Goal: Task Accomplishment & Management: Manage account settings

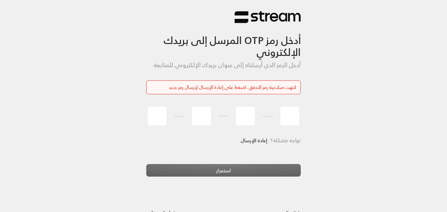
click at [179, 111] on div at bounding box center [223, 116] width 155 height 24
click at [180, 116] on hr at bounding box center [180, 116] width 10 height 0
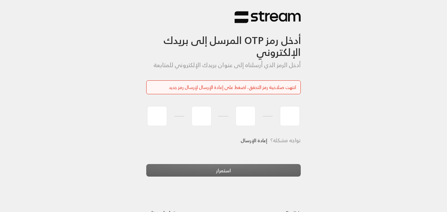
click at [253, 141] on link "إعادة الإرسال" at bounding box center [254, 141] width 27 height 14
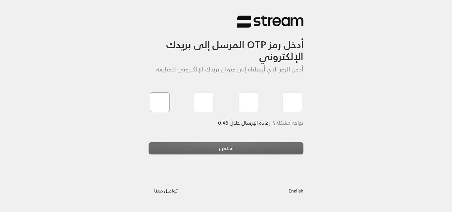
type input "7"
type input "9"
type input "2"
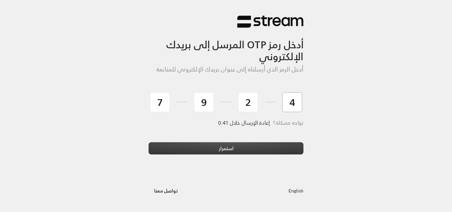
type input "4"
click at [196, 153] on button "استمرار" at bounding box center [226, 148] width 155 height 12
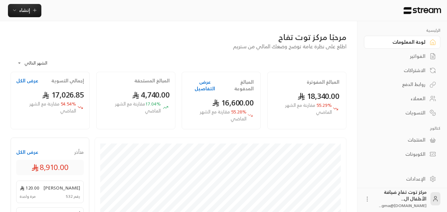
click at [416, 58] on div "الفواتير" at bounding box center [399, 56] width 53 height 7
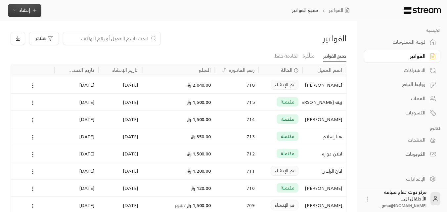
click at [33, 12] on icon "button" at bounding box center [34, 10] width 5 height 5
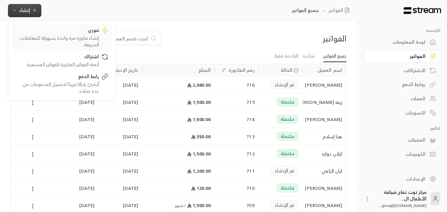
click at [99, 33] on div "فوري" at bounding box center [57, 31] width 83 height 8
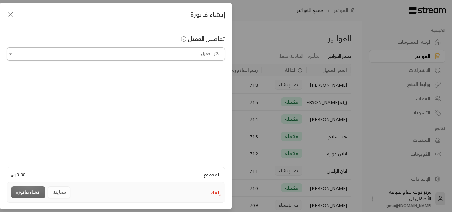
click at [181, 57] on input "اختر العميل" at bounding box center [116, 54] width 219 height 12
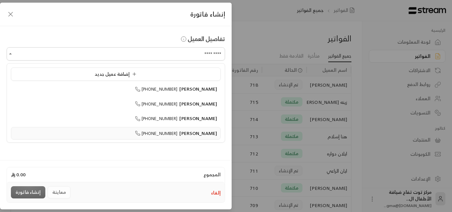
click at [184, 134] on span "[PERSON_NAME]" at bounding box center [199, 133] width 38 height 8
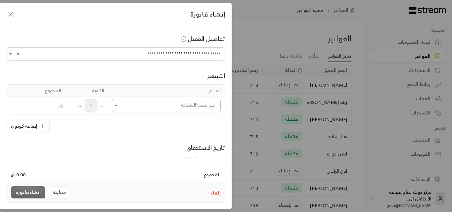
scroll to position [33, 0]
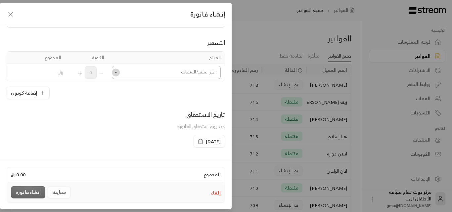
click at [120, 76] on button "Open" at bounding box center [116, 73] width 8 height 8
type input "**********"
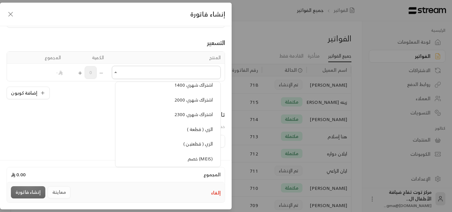
scroll to position [596, 0]
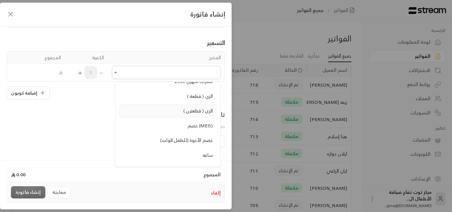
click at [204, 111] on span "الزي ( قطعتين )" at bounding box center [197, 111] width 29 height 8
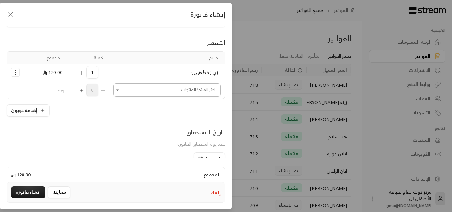
click at [121, 88] on icon "Open" at bounding box center [117, 90] width 7 height 7
click at [187, 134] on span "ملازم عربي وانجليزي" at bounding box center [193, 135] width 39 height 8
type input "***"
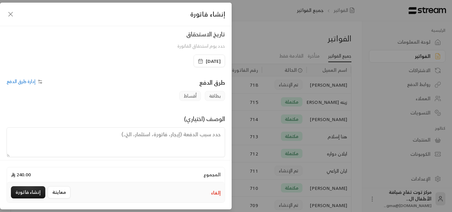
scroll to position [156, 0]
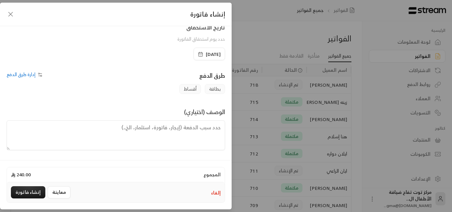
click at [164, 141] on textarea at bounding box center [116, 136] width 219 height 30
type textarea "رسوم ملابس و الزي للطفل [PERSON_NAME]"
click at [39, 190] on button "إنشاء فاتورة" at bounding box center [28, 192] width 34 height 12
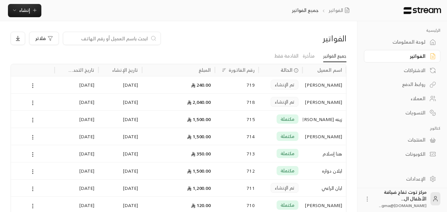
click at [126, 36] on input at bounding box center [107, 38] width 81 height 7
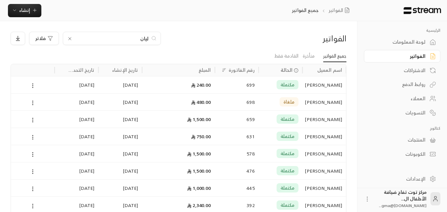
type input "ليان"
click at [333, 85] on div "[PERSON_NAME]" at bounding box center [325, 85] width 36 height 17
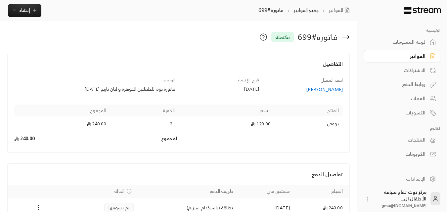
click at [407, 99] on div "العملاء" at bounding box center [399, 98] width 53 height 7
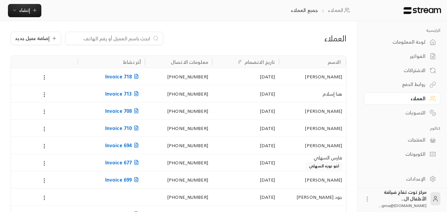
click at [122, 38] on input at bounding box center [110, 38] width 81 height 7
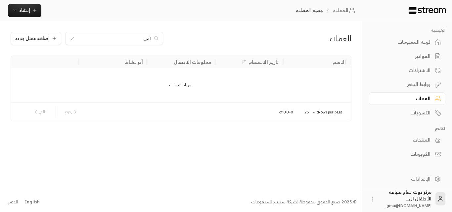
type input "ا"
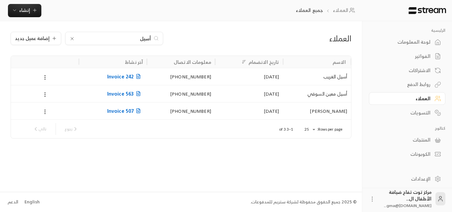
type input "أسيل"
click at [342, 111] on div "[PERSON_NAME]" at bounding box center [317, 111] width 60 height 17
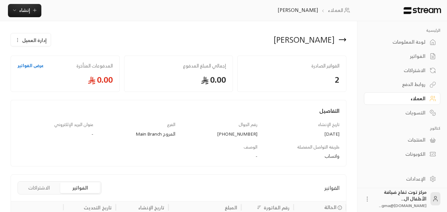
click at [342, 37] on icon at bounding box center [343, 40] width 8 height 8
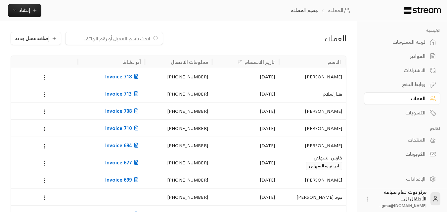
click at [132, 38] on input at bounding box center [110, 38] width 81 height 7
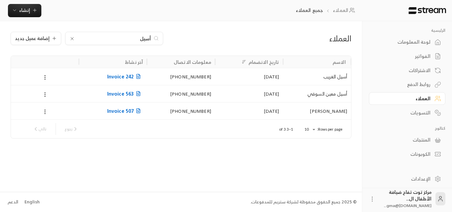
type input "أسيل"
click at [347, 90] on div "أسيل معين السوقي" at bounding box center [317, 93] width 60 height 17
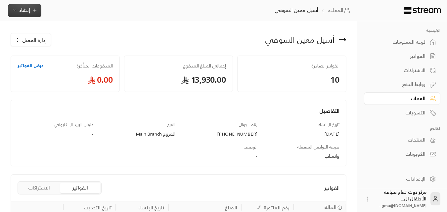
click at [34, 12] on icon "button" at bounding box center [34, 10] width 5 height 5
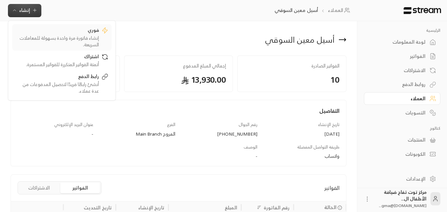
click at [78, 37] on div "إنشاء فاتورة مرة واحدة بسهولة للمعاملات السريعة." at bounding box center [57, 41] width 83 height 13
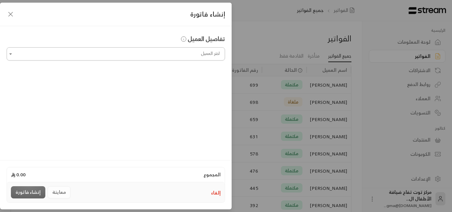
click at [121, 56] on input "اختر العميل" at bounding box center [116, 54] width 219 height 12
type input "*"
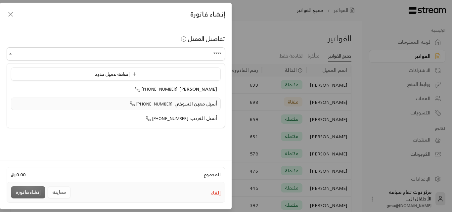
click at [199, 104] on span "أسيل معين السوقي" at bounding box center [196, 104] width 43 height 8
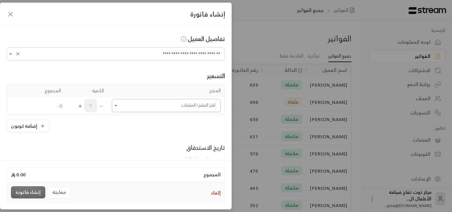
click at [119, 107] on icon "Open" at bounding box center [116, 105] width 7 height 7
type input "**********"
click at [119, 105] on icon "Close" at bounding box center [116, 105] width 7 height 7
click at [119, 106] on icon "Open" at bounding box center [116, 105] width 7 height 7
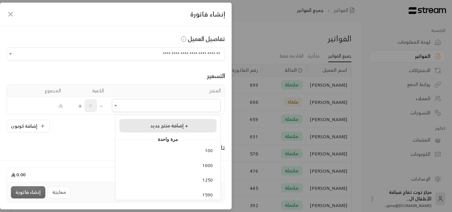
click at [146, 127] on div "إضافة منتج جديد +" at bounding box center [168, 126] width 90 height 7
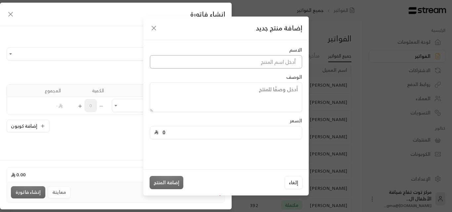
click at [258, 63] on input at bounding box center [226, 61] width 152 height 13
type input "ترم"
click at [166, 135] on input "0" at bounding box center [228, 133] width 139 height 13
type input "6000"
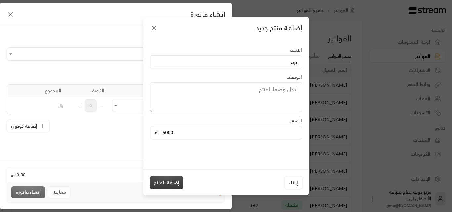
click at [171, 185] on button "إضافة المنتج" at bounding box center [167, 182] width 34 height 13
type input "0"
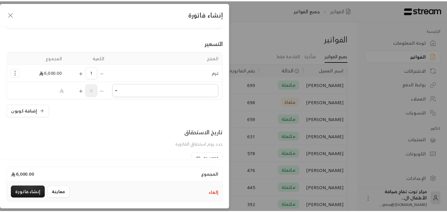
scroll to position [132, 0]
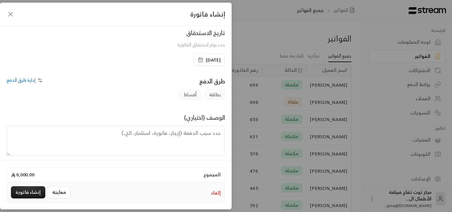
drag, startPoint x: 202, startPoint y: 130, endPoint x: 207, endPoint y: 129, distance: 5.2
click at [207, 129] on textarea at bounding box center [116, 141] width 219 height 30
type textarea "اشتراك ترم للطفلة أسيل من تاريخ"
click at [7, 17] on icon "button" at bounding box center [11, 14] width 8 height 8
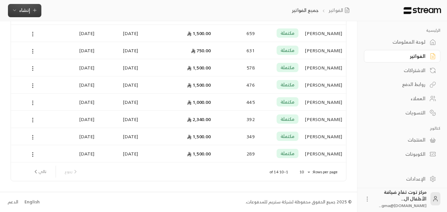
scroll to position [0, 0]
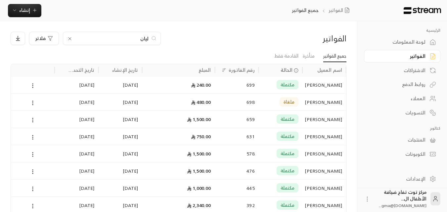
click at [72, 37] on icon at bounding box center [69, 38] width 5 height 5
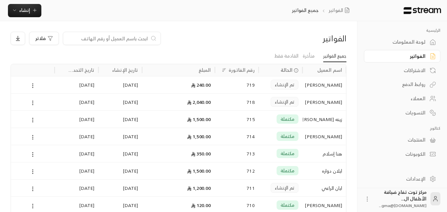
click at [129, 41] on input at bounding box center [107, 38] width 81 height 7
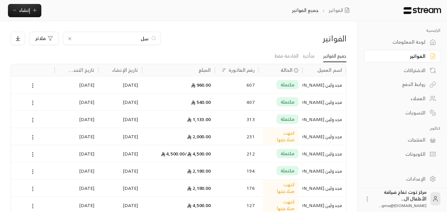
type input "س"
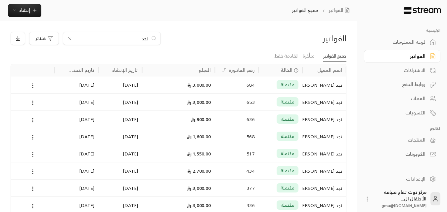
type input "نجد"
click at [324, 87] on div "نجد [PERSON_NAME]" at bounding box center [325, 85] width 36 height 17
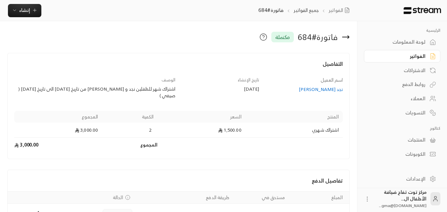
click at [326, 88] on div "نجد [PERSON_NAME]" at bounding box center [304, 89] width 77 height 7
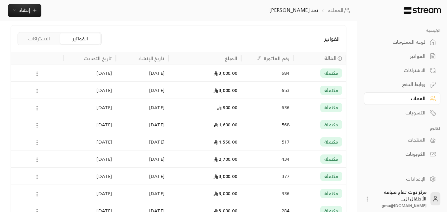
scroll to position [132, 0]
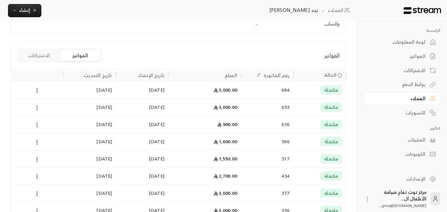
click at [309, 90] on div "مكتملة" at bounding box center [320, 89] width 45 height 17
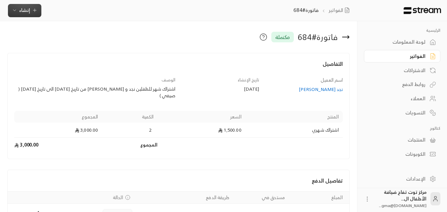
click at [34, 11] on icon "button" at bounding box center [34, 10] width 5 height 5
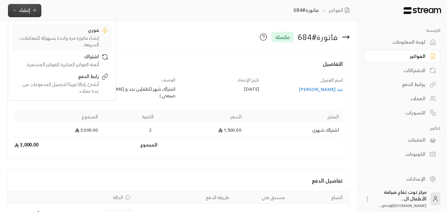
click at [79, 41] on div "إنشاء فاتورة مرة واحدة بسهولة للمعاملات السريعة." at bounding box center [57, 41] width 83 height 13
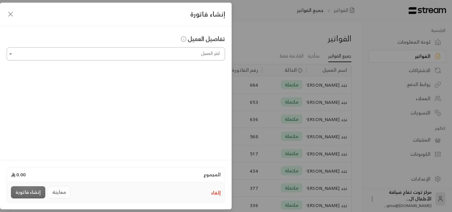
click at [163, 60] on input "اختر العميل" at bounding box center [116, 54] width 219 height 12
click at [201, 91] on span "نجد [PERSON_NAME]" at bounding box center [195, 89] width 46 height 8
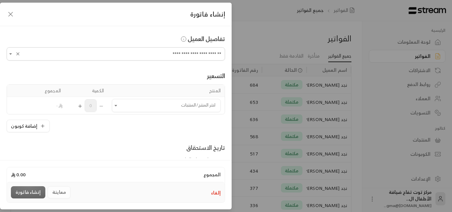
scroll to position [33, 0]
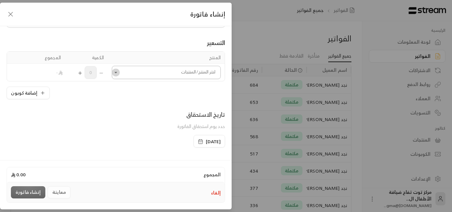
click at [120, 76] on button "Open" at bounding box center [116, 73] width 8 height 8
type input "**********"
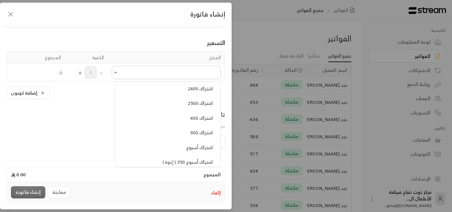
scroll to position [431, 0]
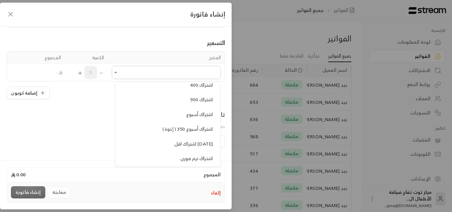
click at [195, 115] on span "اشتراك أسبوع" at bounding box center [199, 114] width 26 height 8
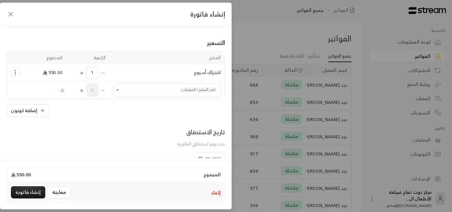
click at [84, 74] on icon "Selected Products" at bounding box center [81, 73] width 5 height 5
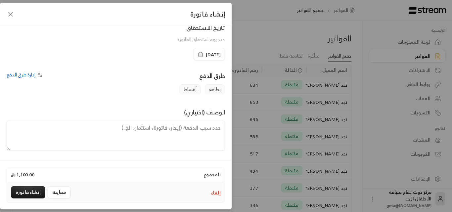
scroll to position [138, 0]
click at [206, 54] on span "[DATE]" at bounding box center [213, 54] width 15 height 7
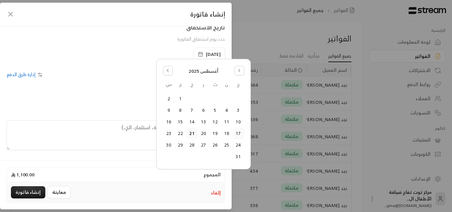
click at [240, 133] on button "17" at bounding box center [238, 133] width 11 height 11
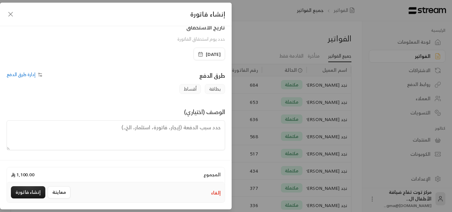
click at [204, 150] on textarea at bounding box center [116, 136] width 219 height 30
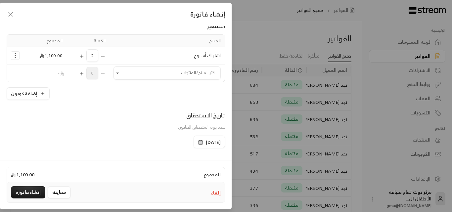
scroll to position [39, 0]
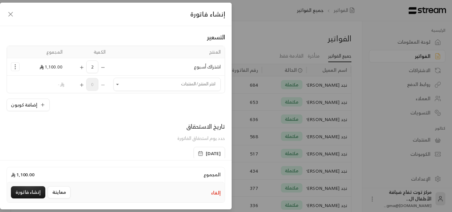
type textarea "اشتراك أسبوعين للطفلين [PERSON_NAME] و نجد من تاريخ [DATE] إلى تاريخ [DATE]"
click at [83, 68] on icon "Selected Products" at bounding box center [81, 67] width 5 height 5
click at [106, 66] on icon "Selected Products" at bounding box center [102, 67] width 5 height 5
click at [109, 64] on td "3" at bounding box center [88, 67] width 43 height 18
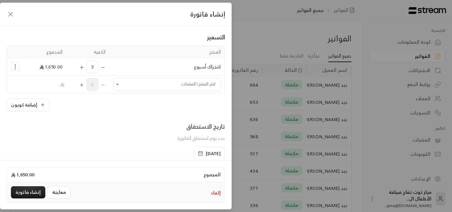
click at [109, 64] on td "3" at bounding box center [88, 67] width 43 height 18
drag, startPoint x: 109, startPoint y: 64, endPoint x: 112, endPoint y: 61, distance: 4.5
click at [110, 61] on td "3" at bounding box center [88, 67] width 43 height 18
click at [110, 63] on td "3" at bounding box center [88, 67] width 43 height 18
click at [106, 67] on icon "Selected Products" at bounding box center [102, 67] width 5 height 5
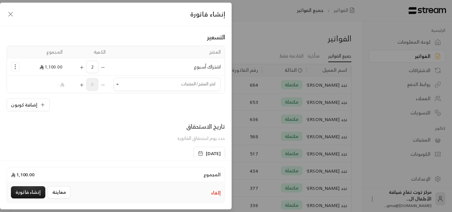
click at [106, 67] on icon "Selected Products" at bounding box center [102, 67] width 5 height 5
click at [83, 68] on icon "Selected Products" at bounding box center [81, 67] width 5 height 5
click at [84, 68] on icon "Selected Products" at bounding box center [81, 67] width 5 height 5
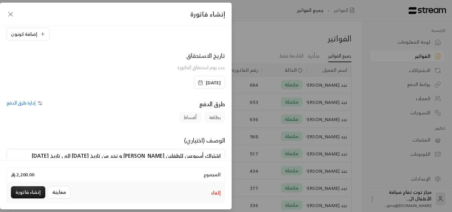
scroll to position [72, 0]
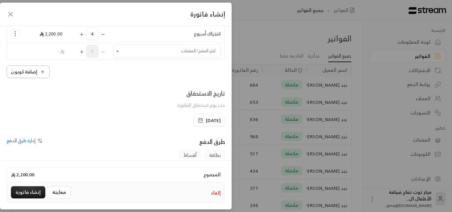
click at [41, 71] on button "إضافة كوبون" at bounding box center [28, 72] width 43 height 13
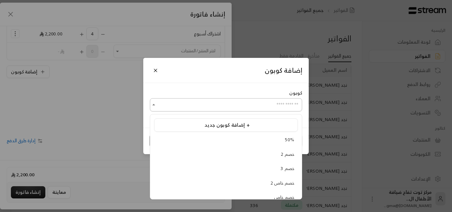
click at [213, 105] on input "اختر العميل" at bounding box center [226, 105] width 152 height 12
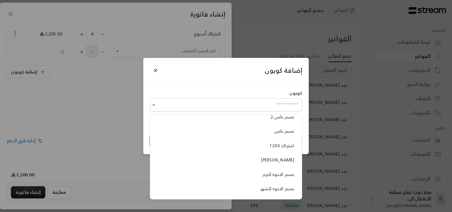
scroll to position [94, 0]
click at [279, 161] on span "خصم الاخوه للشهر" at bounding box center [278, 162] width 34 height 8
type input "**********"
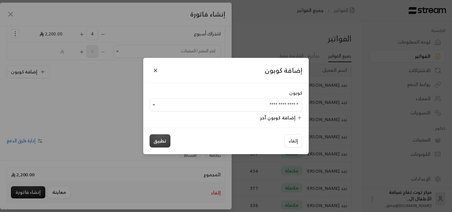
click at [156, 139] on button "تطبيق" at bounding box center [160, 140] width 21 height 13
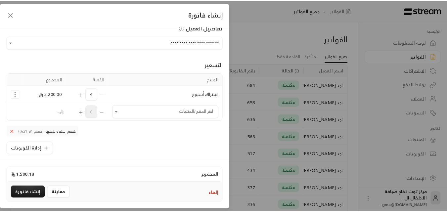
scroll to position [0, 0]
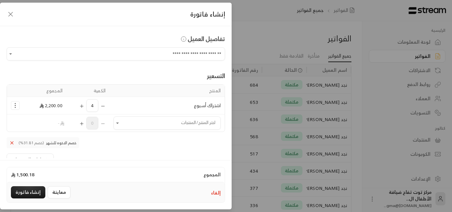
click at [15, 141] on icon at bounding box center [11, 142] width 5 height 5
click at [11, 12] on icon "button" at bounding box center [11, 14] width 8 height 8
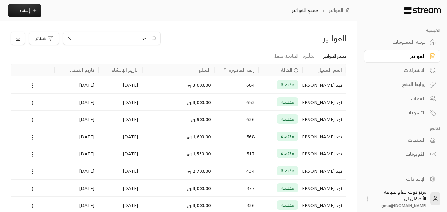
click at [98, 36] on input "نجد" at bounding box center [112, 38] width 74 height 7
click at [98, 35] on input "نجد" at bounding box center [112, 38] width 74 height 7
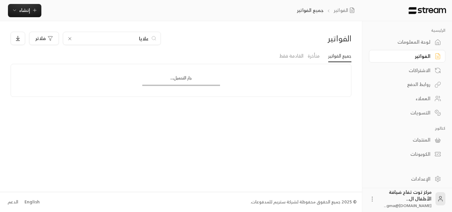
type input "علايا"
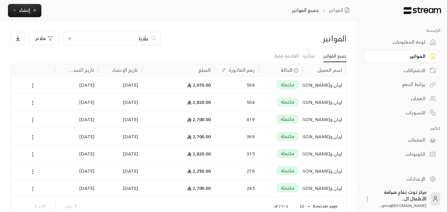
click at [323, 84] on div "اريان و[PERSON_NAME]" at bounding box center [325, 85] width 36 height 17
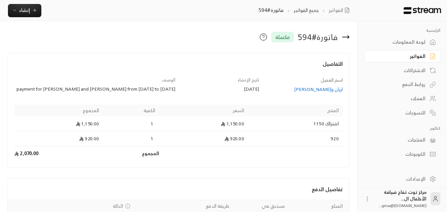
click at [328, 91] on div "اريان و[PERSON_NAME]" at bounding box center [304, 89] width 77 height 7
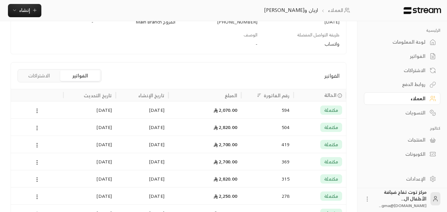
scroll to position [132, 0]
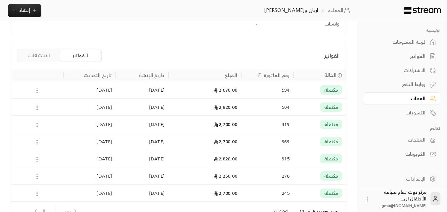
click at [322, 94] on div "مكتملة" at bounding box center [332, 89] width 22 height 9
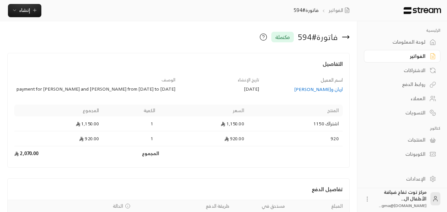
click at [425, 60] on div "الفواتير" at bounding box center [399, 56] width 53 height 7
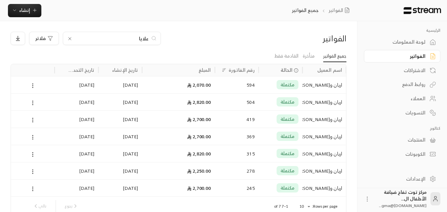
click at [66, 40] on div "علايا" at bounding box center [112, 38] width 98 height 13
click at [70, 38] on icon at bounding box center [69, 38] width 5 height 5
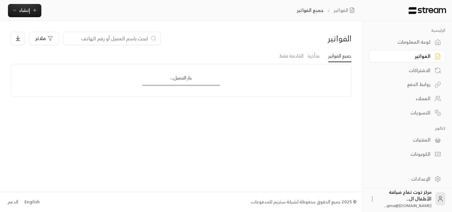
drag, startPoint x: 89, startPoint y: 39, endPoint x: 96, endPoint y: 39, distance: 6.6
click at [89, 39] on input at bounding box center [107, 38] width 81 height 7
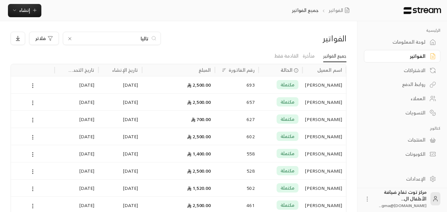
type input "تاليا"
click at [321, 80] on div "[PERSON_NAME]" at bounding box center [325, 85] width 36 height 17
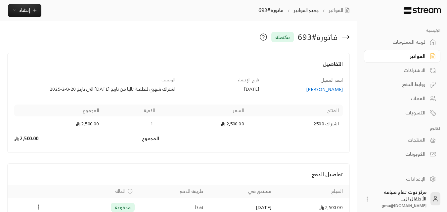
scroll to position [36, 0]
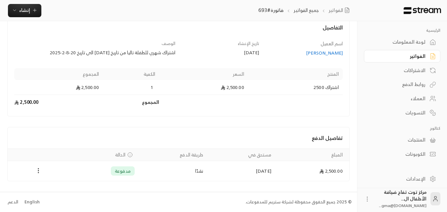
click at [338, 56] on div "[PERSON_NAME]" at bounding box center [304, 53] width 77 height 7
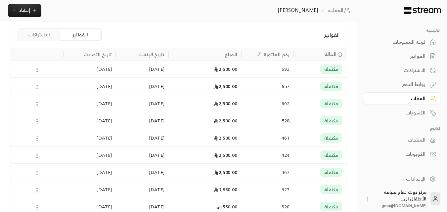
scroll to position [166, 0]
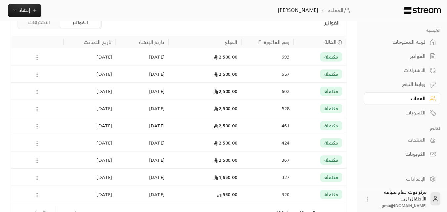
click at [237, 57] on div "2,500.00" at bounding box center [205, 56] width 65 height 17
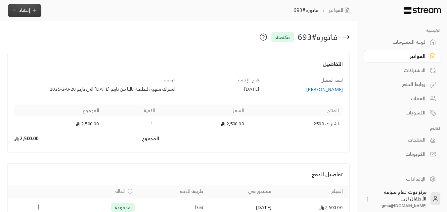
click at [28, 9] on span "إنشاء" at bounding box center [24, 10] width 11 height 8
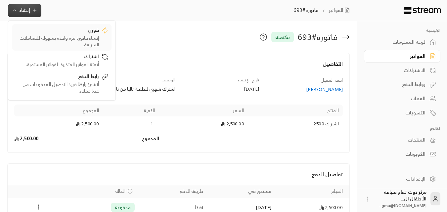
click at [69, 33] on div "فوري" at bounding box center [57, 31] width 83 height 8
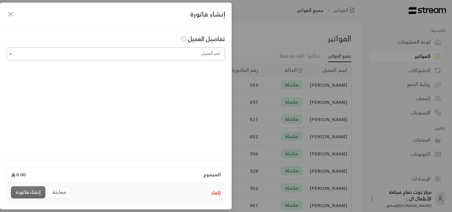
click at [135, 56] on input "اختر العميل" at bounding box center [116, 54] width 219 height 12
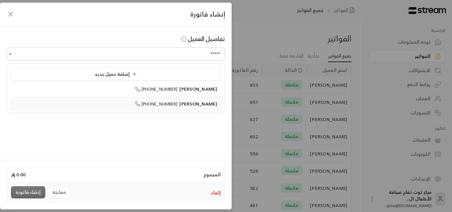
click at [204, 105] on span "[PERSON_NAME]" at bounding box center [199, 104] width 38 height 8
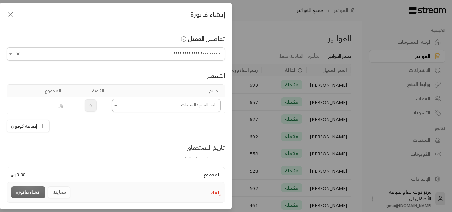
type input "**********"
click at [200, 103] on input "اختر العميل" at bounding box center [166, 106] width 109 height 12
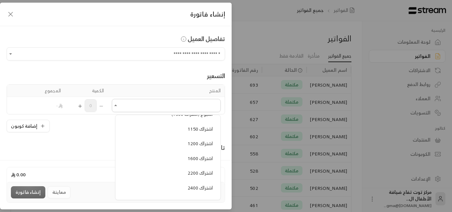
scroll to position [364, 0]
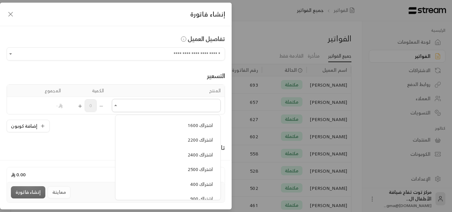
click at [203, 168] on span "اشتراك 2500" at bounding box center [200, 169] width 25 height 8
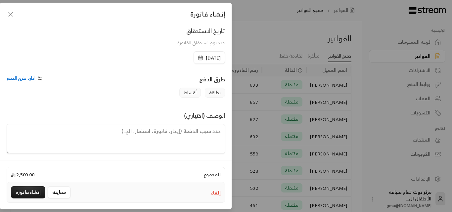
scroll to position [138, 0]
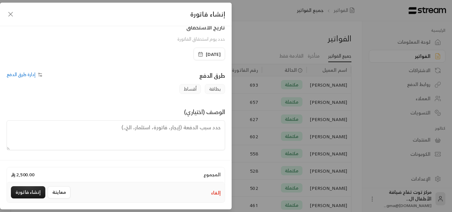
click at [210, 131] on textarea at bounding box center [116, 136] width 219 height 30
type textarea "اشتراك شهر للطفله"
click at [5, 13] on div "إنشاء فاتورة" at bounding box center [116, 15] width 232 height 24
click at [7, 14] on icon "button" at bounding box center [11, 14] width 8 height 8
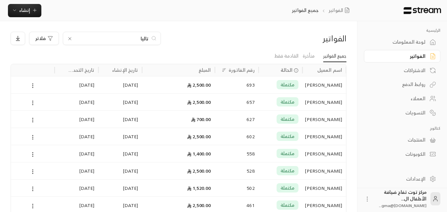
click at [329, 92] on div "[PERSON_NAME]" at bounding box center [325, 85] width 36 height 17
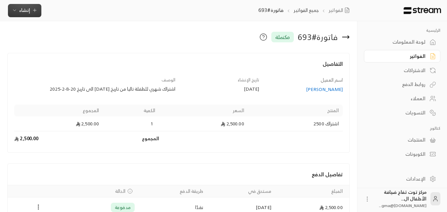
click at [27, 10] on span "إنشاء" at bounding box center [24, 10] width 11 height 8
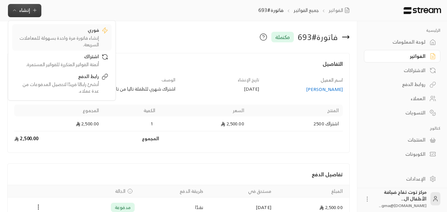
click at [66, 40] on div "إنشاء فاتورة مرة واحدة بسهولة للمعاملات السريعة." at bounding box center [57, 41] width 83 height 13
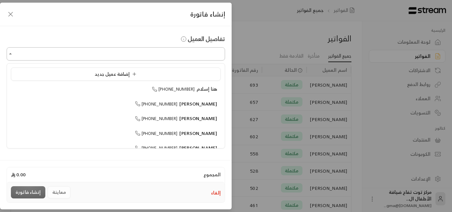
click at [170, 57] on input "اختر العميل" at bounding box center [116, 54] width 219 height 12
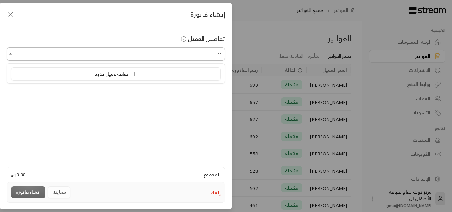
type input "*"
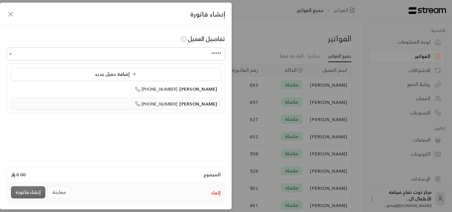
click at [199, 106] on span "[PERSON_NAME]" at bounding box center [199, 104] width 38 height 8
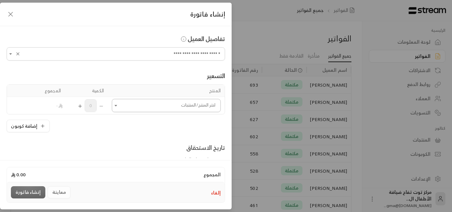
click at [118, 106] on icon "Open" at bounding box center [116, 105] width 7 height 7
type input "**********"
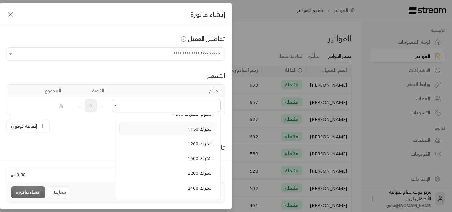
scroll to position [364, 0]
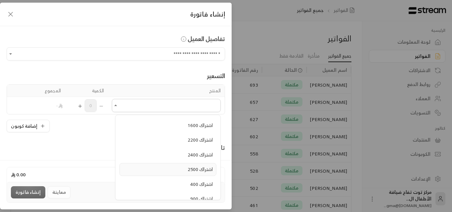
click at [208, 167] on span "اشتراك 2500" at bounding box center [200, 169] width 25 height 8
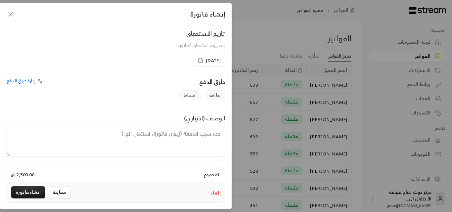
scroll to position [132, 0]
click at [202, 137] on textarea at bounding box center [116, 141] width 219 height 30
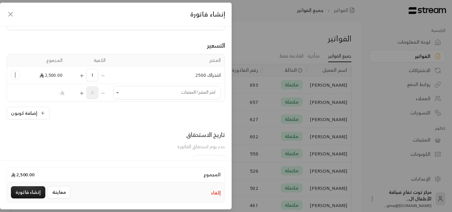
scroll to position [66, 0]
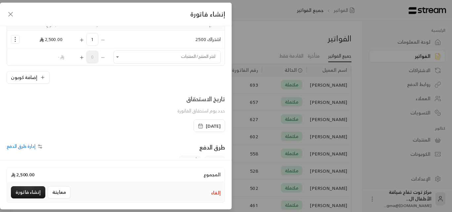
type textarea "اشتراك شهر للطفلة تاليا من تاريخ [DATE] إلى تاريخ [DATE]"
click at [206, 127] on span "[DATE]" at bounding box center [213, 126] width 15 height 7
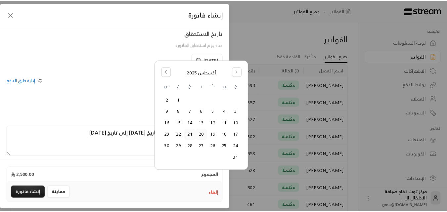
scroll to position [138, 0]
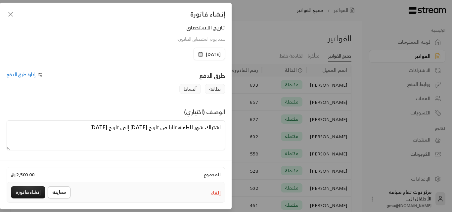
click at [61, 194] on button "معاينة" at bounding box center [59, 192] width 23 height 12
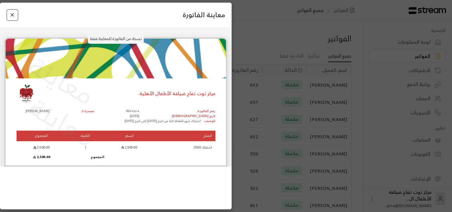
click at [14, 16] on button "Close" at bounding box center [13, 15] width 12 height 12
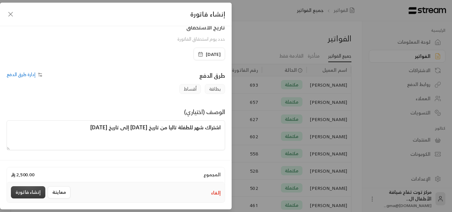
click at [36, 192] on button "إنشاء فاتورة" at bounding box center [28, 192] width 34 height 12
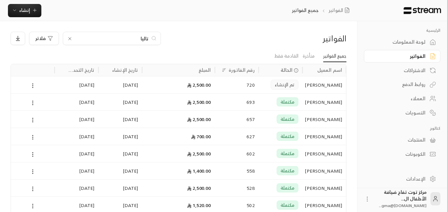
click at [333, 103] on div "[PERSON_NAME]" at bounding box center [325, 102] width 36 height 17
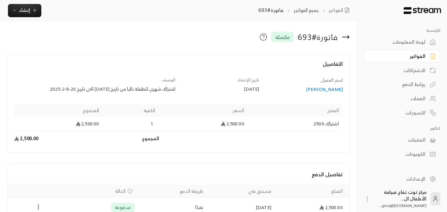
click at [424, 61] on link "الفواتير" at bounding box center [402, 56] width 77 height 13
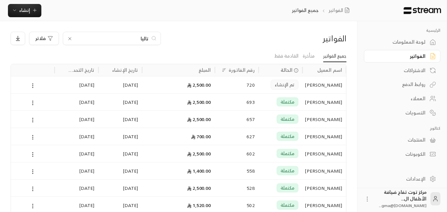
click at [73, 38] on div "تاليا" at bounding box center [112, 38] width 98 height 13
click at [71, 37] on icon at bounding box center [70, 38] width 3 height 3
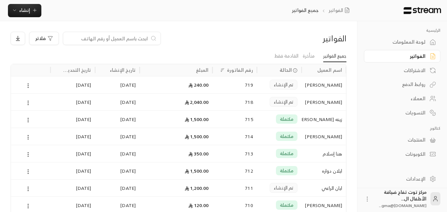
click at [99, 38] on input at bounding box center [107, 38] width 81 height 7
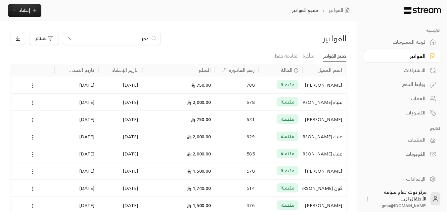
type input "عمر"
click at [329, 88] on div "[PERSON_NAME]" at bounding box center [325, 85] width 36 height 17
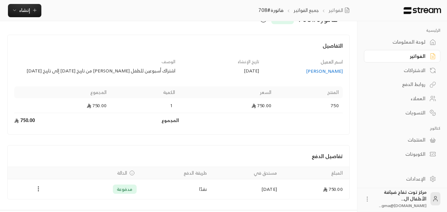
scroll to position [33, 0]
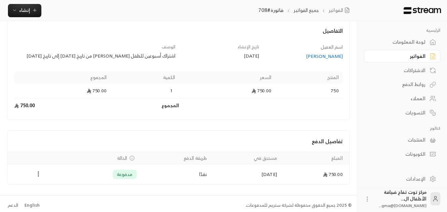
click at [415, 59] on div "الفواتير" at bounding box center [399, 56] width 53 height 7
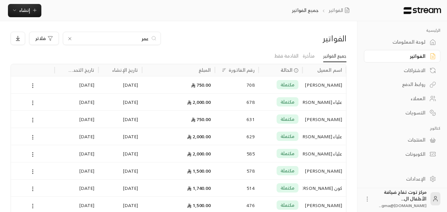
click at [72, 38] on icon at bounding box center [69, 38] width 5 height 5
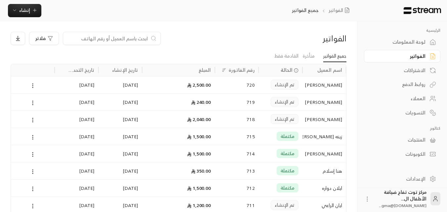
click at [332, 83] on div "[PERSON_NAME]" at bounding box center [325, 85] width 36 height 17
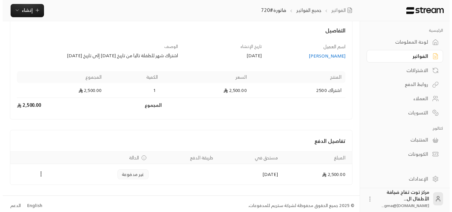
scroll to position [40, 0]
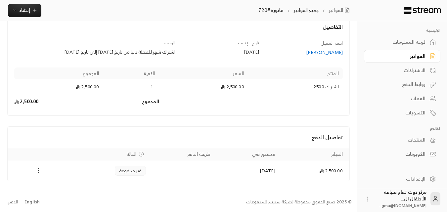
click at [38, 170] on icon "Payments" at bounding box center [38, 170] width 7 height 7
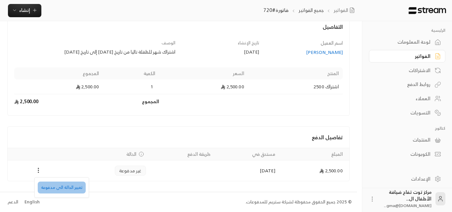
click at [69, 187] on li "تغيير الحالة الى مدفوعة" at bounding box center [62, 188] width 48 height 12
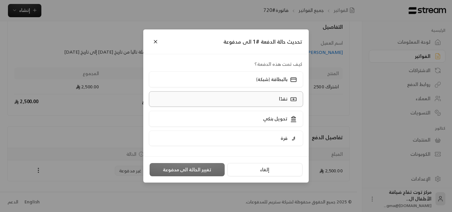
click at [262, 102] on label "نقدًا" at bounding box center [226, 99] width 155 height 16
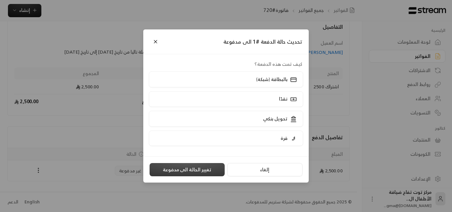
click at [191, 172] on button "تغيير الحالة الى مدفوعة" at bounding box center [187, 169] width 75 height 13
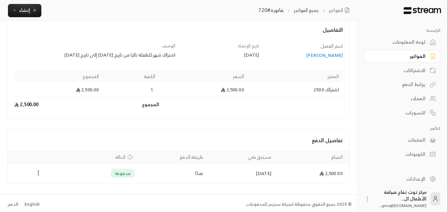
scroll to position [36, 0]
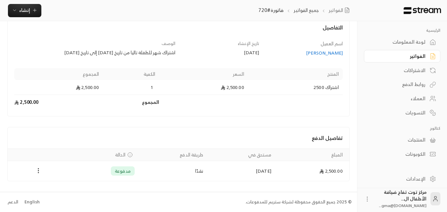
click at [417, 58] on div "الفواتير" at bounding box center [399, 56] width 53 height 7
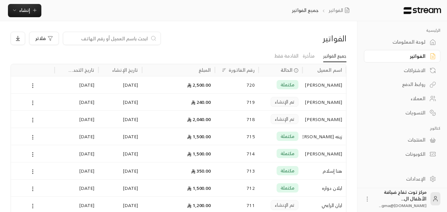
click at [129, 40] on input at bounding box center [107, 38] width 81 height 7
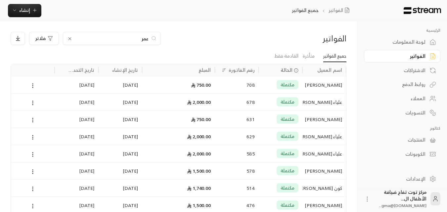
type input "عمر"
click at [337, 86] on div "[PERSON_NAME]" at bounding box center [325, 85] width 36 height 17
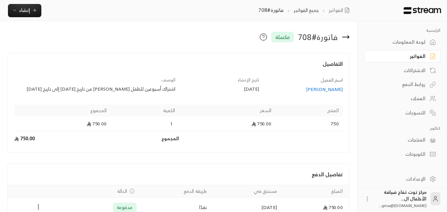
scroll to position [33, 0]
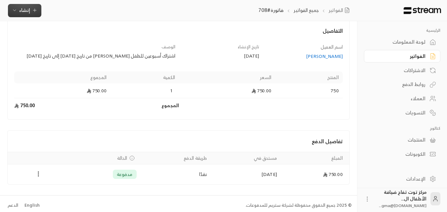
click at [29, 9] on span "إنشاء" at bounding box center [25, 10] width 26 height 8
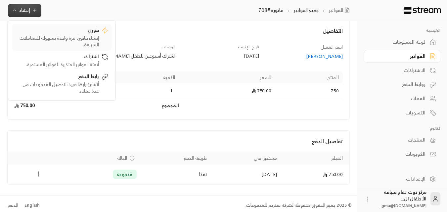
click at [68, 42] on div "إنشاء فاتورة مرة واحدة بسهولة للمعاملات السريعة." at bounding box center [57, 41] width 83 height 13
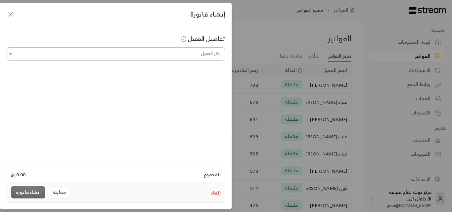
click at [183, 57] on input "اختر العميل" at bounding box center [116, 54] width 219 height 12
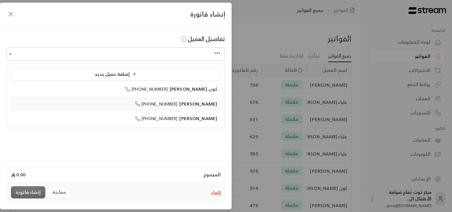
click at [204, 105] on span "[PERSON_NAME]" at bounding box center [199, 104] width 38 height 8
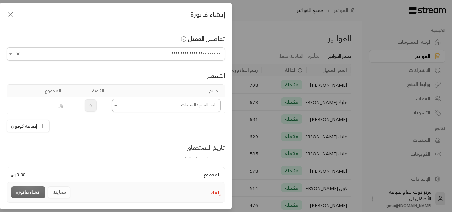
type input "**********"
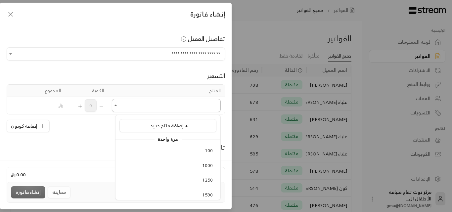
click at [185, 105] on input "اختر العميل" at bounding box center [166, 106] width 109 height 12
click at [210, 156] on span "750" at bounding box center [209, 158] width 8 height 8
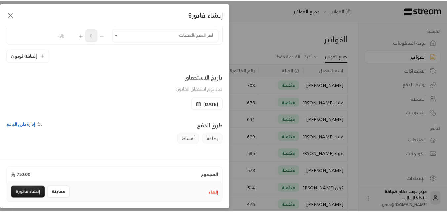
scroll to position [132, 0]
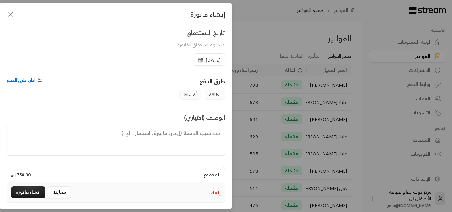
click at [206, 60] on span "[DATE]" at bounding box center [213, 60] width 15 height 7
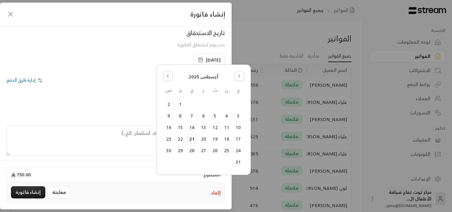
click at [228, 151] on button "25" at bounding box center [227, 150] width 11 height 11
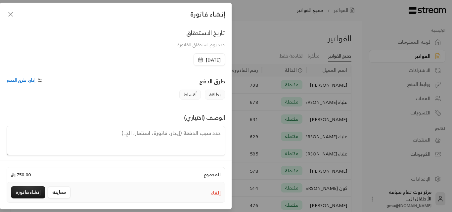
click at [172, 132] on textarea at bounding box center [116, 141] width 219 height 30
type textarea "اشتراك أسبوعين للطفل عمر من تاريخ [DATE] إلى تاريخ [DATE]"
click at [59, 188] on button "معاينة" at bounding box center [59, 192] width 23 height 12
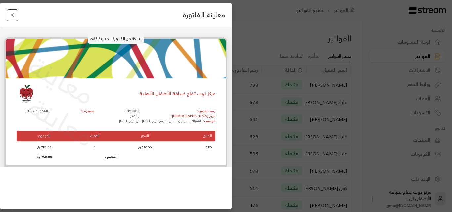
click at [11, 15] on button "Close" at bounding box center [13, 15] width 12 height 12
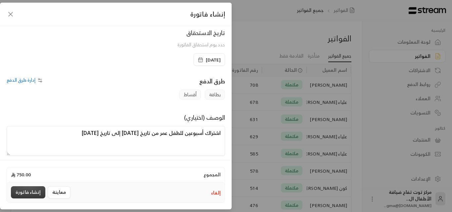
click at [36, 189] on button "إنشاء فاتورة" at bounding box center [28, 192] width 34 height 12
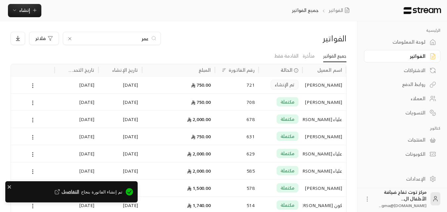
click at [333, 88] on div "[PERSON_NAME]" at bounding box center [325, 85] width 36 height 17
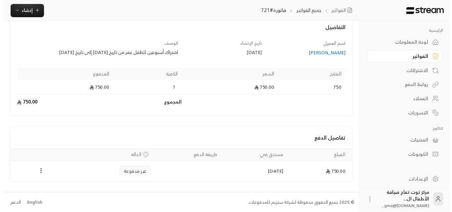
scroll to position [40, 0]
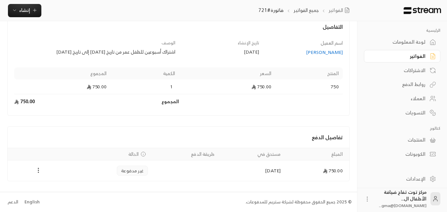
click at [36, 170] on icon "Payments" at bounding box center [38, 170] width 7 height 7
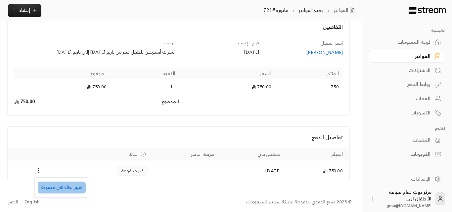
click at [63, 190] on li "تغيير الحالة الى مدفوعة" at bounding box center [62, 188] width 48 height 12
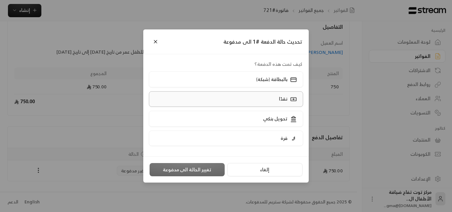
click at [273, 98] on label "نقدًا" at bounding box center [226, 99] width 155 height 16
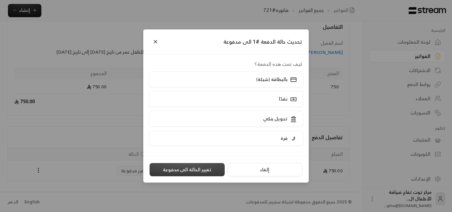
click at [197, 173] on button "تغيير الحالة الى مدفوعة" at bounding box center [187, 169] width 75 height 13
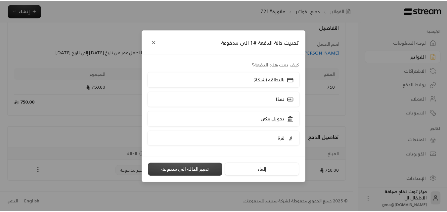
scroll to position [0, 0]
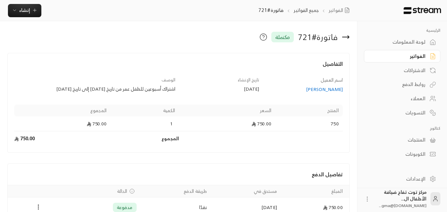
click at [424, 56] on div "الفواتير" at bounding box center [399, 56] width 53 height 7
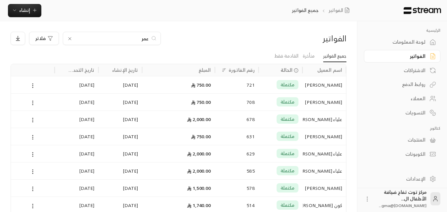
click at [70, 38] on icon at bounding box center [69, 38] width 5 height 5
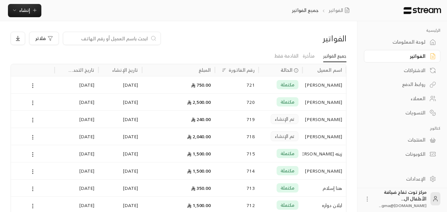
click at [71, 38] on input at bounding box center [107, 38] width 81 height 7
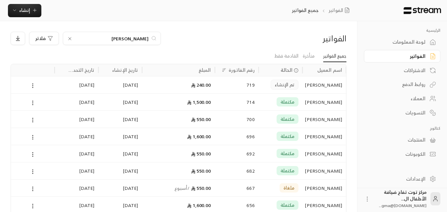
type input "[PERSON_NAME]"
click at [315, 86] on div "[PERSON_NAME]" at bounding box center [325, 85] width 36 height 17
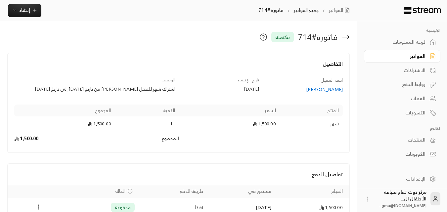
click at [423, 56] on div "الفواتير" at bounding box center [399, 56] width 53 height 7
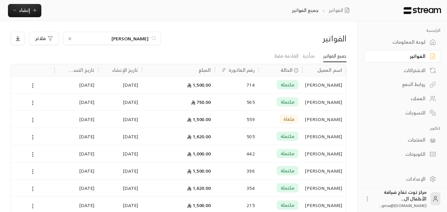
click at [70, 39] on icon at bounding box center [69, 38] width 5 height 5
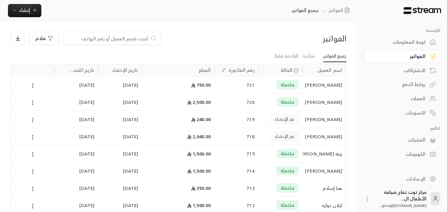
click at [113, 39] on input at bounding box center [107, 38] width 81 height 7
drag, startPoint x: 116, startPoint y: 41, endPoint x: 107, endPoint y: 43, distance: 8.8
click at [107, 43] on div at bounding box center [112, 38] width 98 height 13
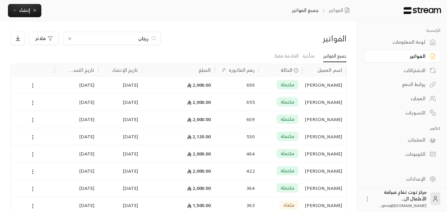
type input "ريتان"
click at [333, 87] on div "[PERSON_NAME]" at bounding box center [325, 85] width 36 height 17
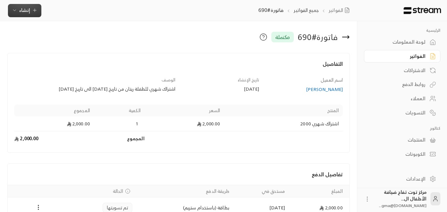
click at [29, 13] on span "إنشاء" at bounding box center [25, 10] width 26 height 8
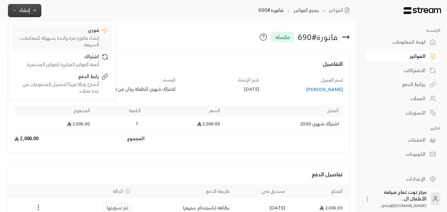
click at [53, 39] on div "إنشاء فاتورة مرة واحدة بسهولة للمعاملات السريعة." at bounding box center [57, 41] width 83 height 13
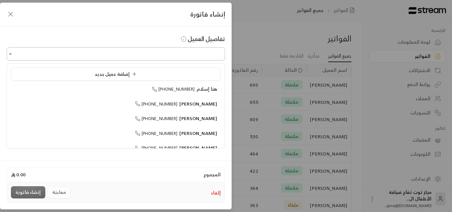
click at [185, 52] on input "اختر العميل" at bounding box center [116, 54] width 219 height 12
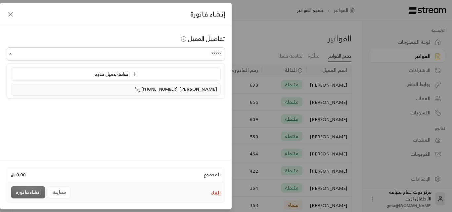
click at [203, 89] on span "[PERSON_NAME]" at bounding box center [199, 89] width 38 height 8
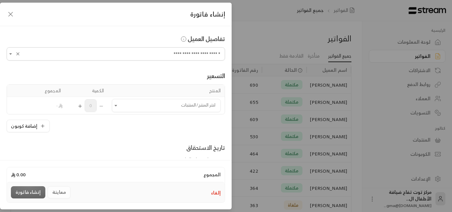
type input "**********"
click at [15, 15] on div "إنشاء فاتورة" at bounding box center [116, 15] width 232 height 24
click at [9, 15] on icon "button" at bounding box center [11, 14] width 8 height 8
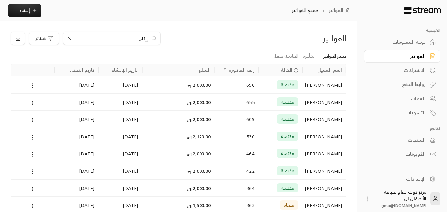
click at [327, 83] on div "[PERSON_NAME]" at bounding box center [325, 85] width 36 height 17
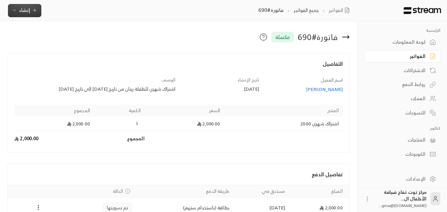
click at [31, 8] on span "إنشاء" at bounding box center [25, 10] width 26 height 8
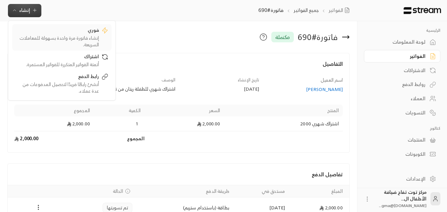
click at [59, 42] on div "إنشاء فاتورة مرة واحدة بسهولة للمعاملات السريعة." at bounding box center [57, 41] width 83 height 13
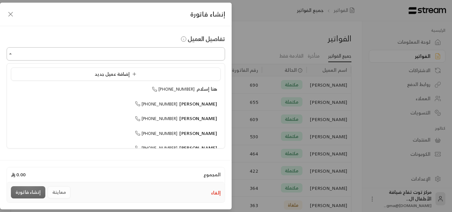
click at [135, 55] on input "اختر العميل" at bounding box center [116, 54] width 219 height 12
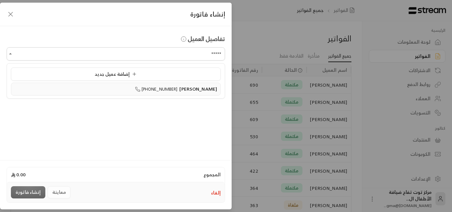
click at [210, 87] on span "[PERSON_NAME]" at bounding box center [199, 89] width 38 height 8
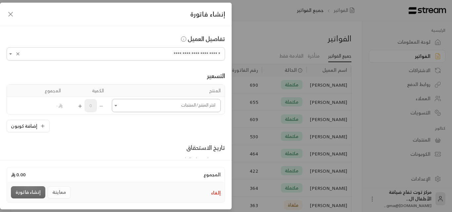
type input "**********"
click at [190, 101] on input "اختر العميل" at bounding box center [166, 106] width 109 height 12
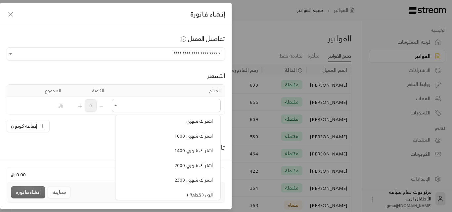
scroll to position [530, 0]
click at [195, 165] on span "اشتراك شهري 2000" at bounding box center [194, 166] width 38 height 8
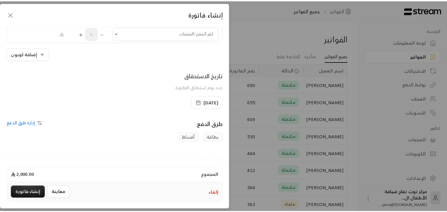
scroll to position [138, 0]
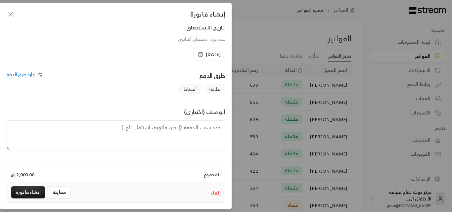
click at [197, 131] on textarea at bounding box center [116, 136] width 219 height 30
click at [192, 128] on textarea "اشتراك شهري للطفلة ريتان من تاريخ21-8-2025 إلى تاريخ [DATE]" at bounding box center [116, 136] width 219 height 30
type textarea "اشتراك شهر للطفلة ريتان من تاريخ21-8-2025 إلى تاريخ [DATE]"
click at [59, 192] on button "معاينة" at bounding box center [59, 192] width 23 height 12
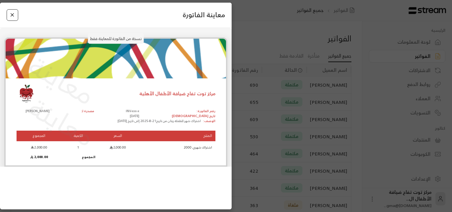
click at [11, 16] on button "Close" at bounding box center [13, 15] width 12 height 12
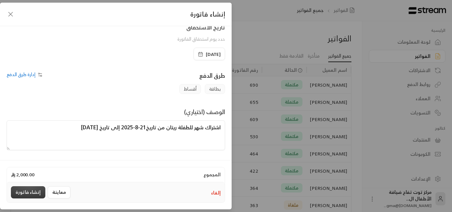
click at [33, 190] on button "إنشاء فاتورة" at bounding box center [28, 192] width 34 height 12
